Goal: Transaction & Acquisition: Download file/media

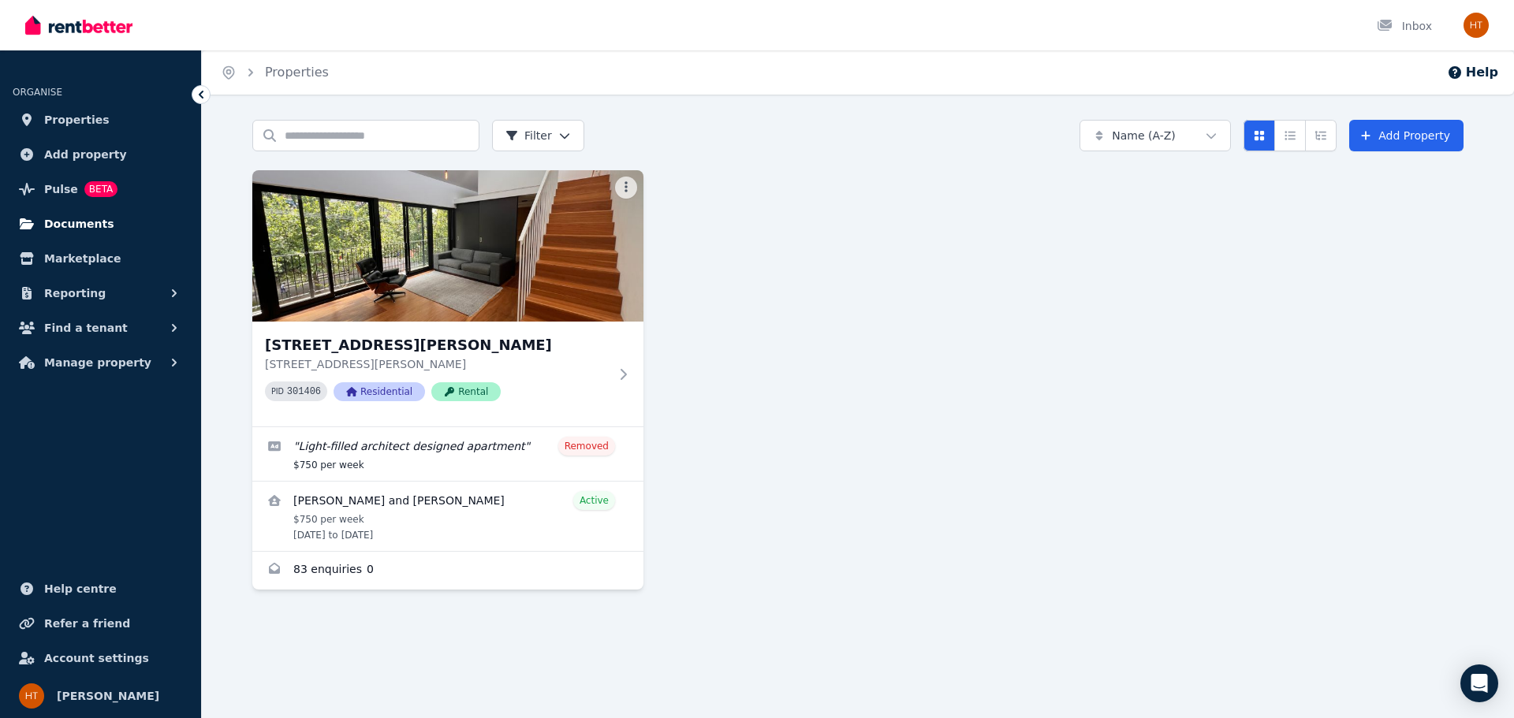
click at [65, 224] on span "Documents" at bounding box center [79, 223] width 70 height 19
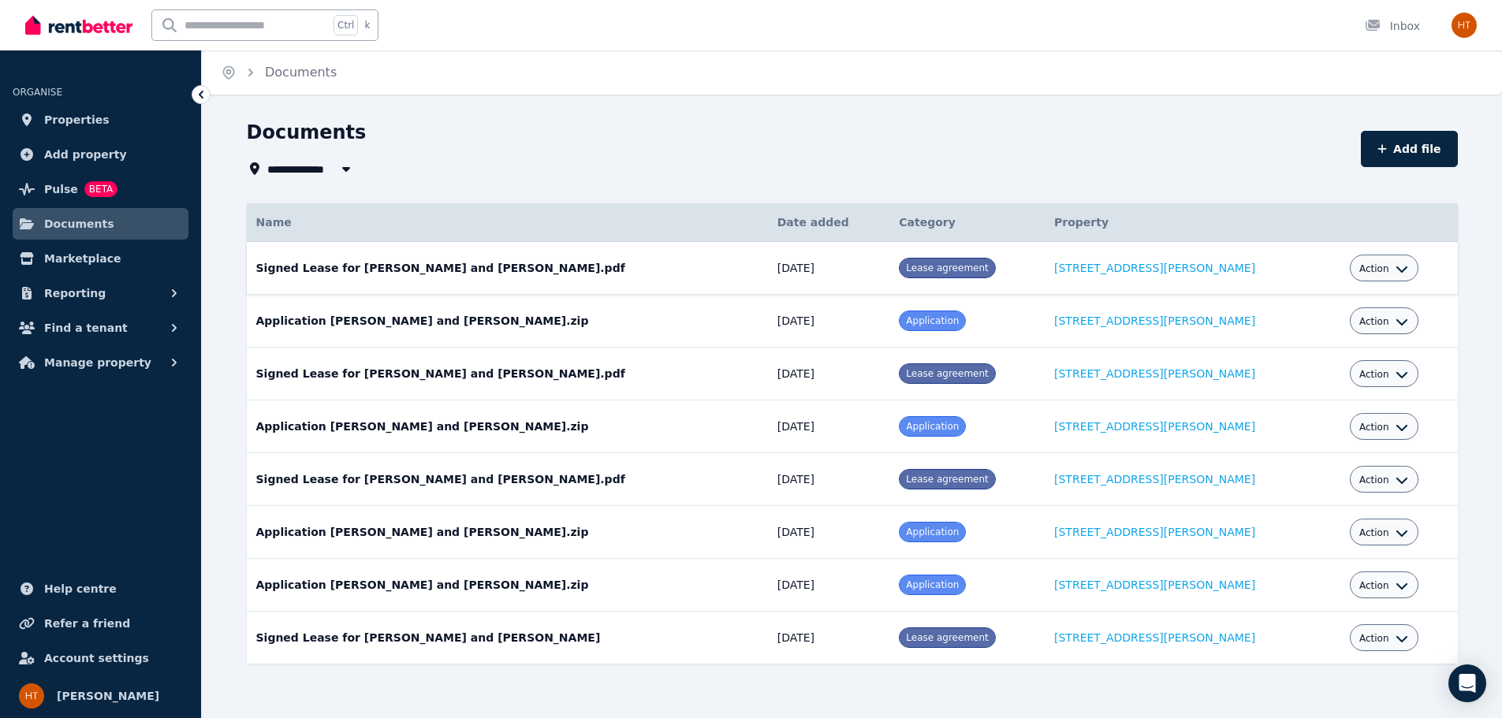
click at [1396, 266] on icon "button" at bounding box center [1402, 269] width 13 height 13
click at [1314, 356] on link "Download" at bounding box center [1335, 361] width 151 height 28
